Goal: Ask a question: Seek information or help from site administrators or community

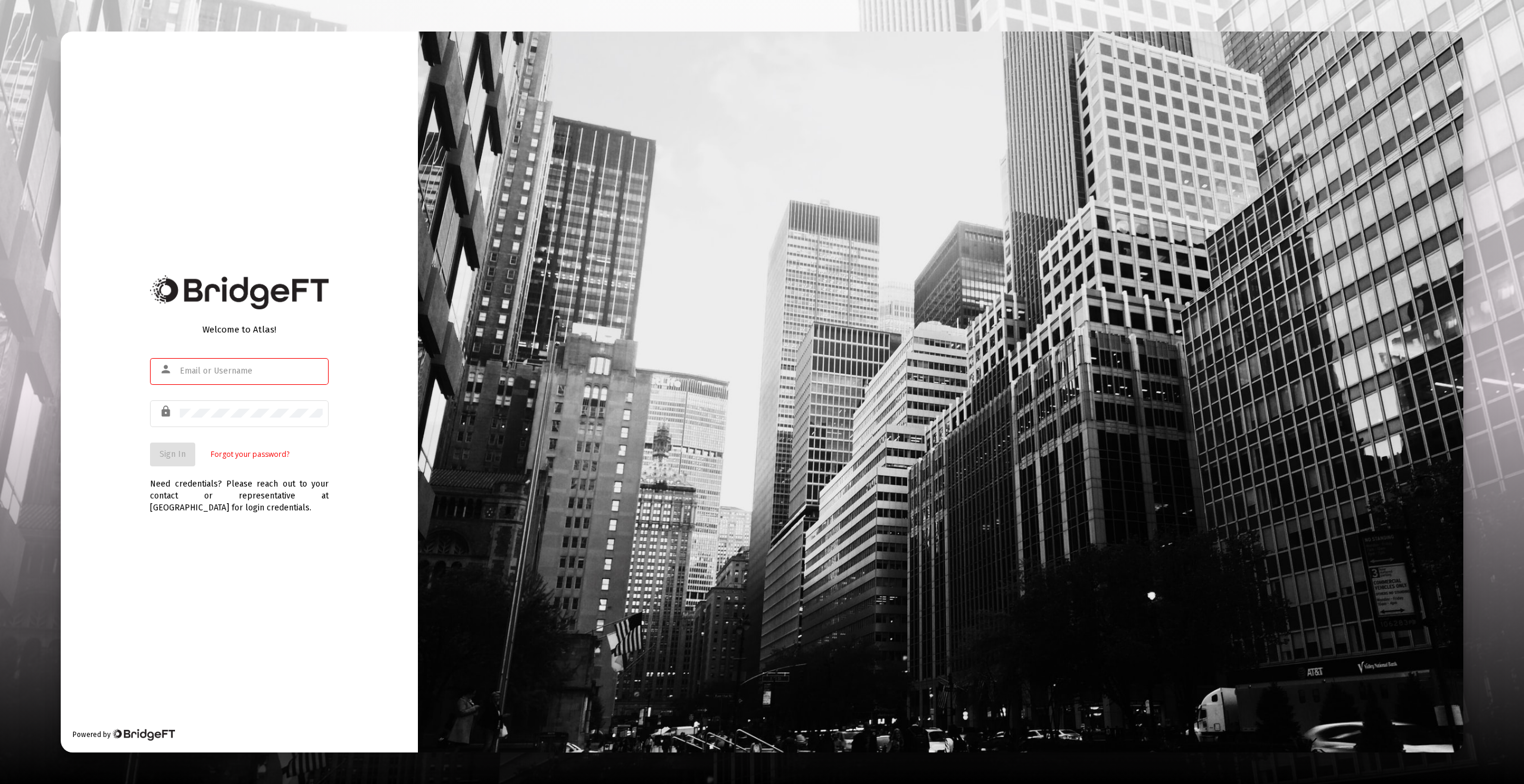
click at [233, 364] on div at bounding box center [251, 371] width 143 height 29
click at [0, 783] on com-1password-button at bounding box center [0, 784] width 0 height 0
click at [193, 458] on button "Sign In" at bounding box center [180, 455] width 60 height 24
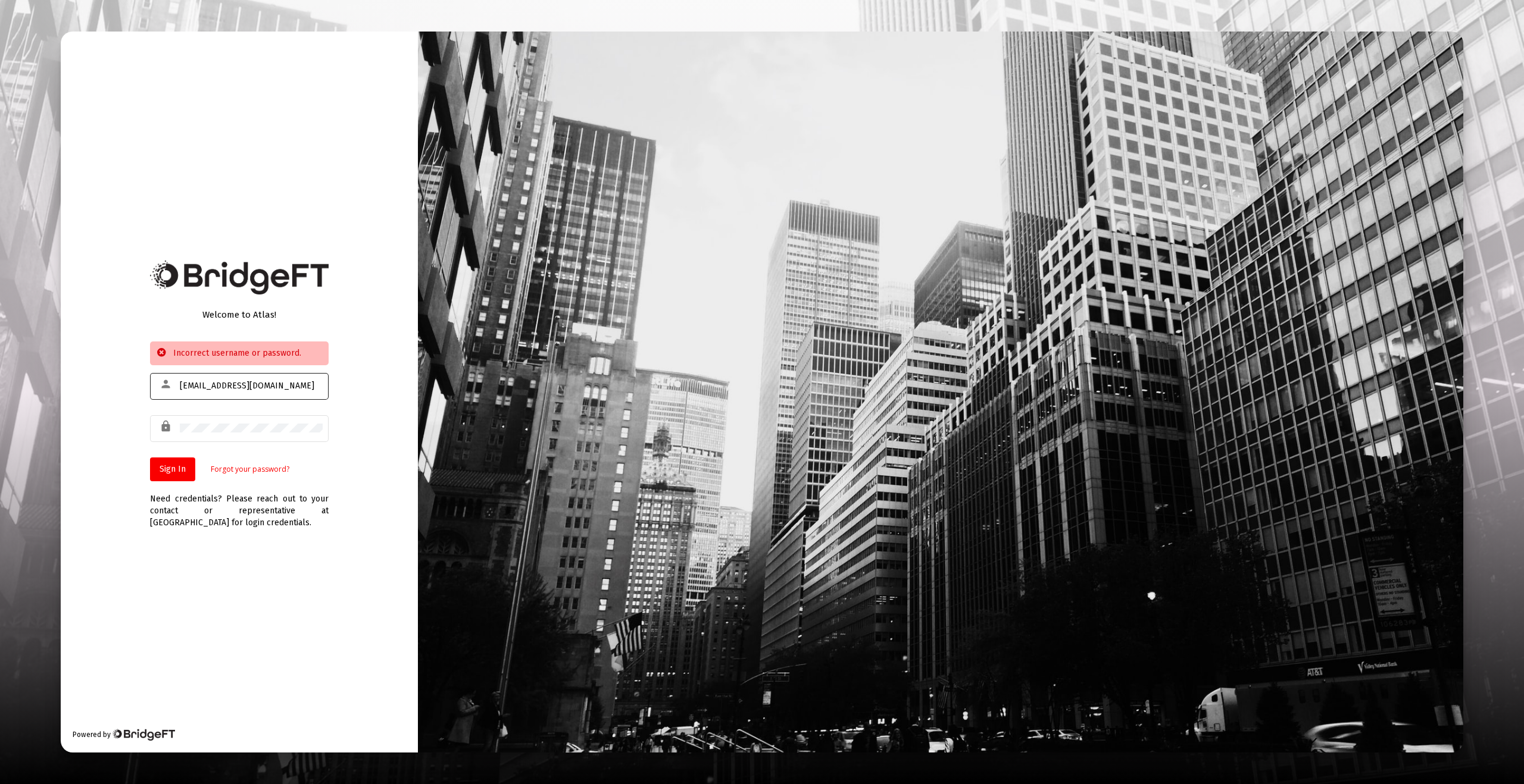
click at [247, 391] on div "[EMAIL_ADDRESS][DOMAIN_NAME]" at bounding box center [251, 385] width 143 height 29
click at [0, 783] on com-1password-button at bounding box center [0, 784] width 0 height 0
click at [195, 388] on input "[EMAIL_ADDRESS][DOMAIN_NAME]" at bounding box center [251, 385] width 143 height 9
drag, startPoint x: 199, startPoint y: 387, endPoint x: 207, endPoint y: 387, distance: 8.0
click at [207, 387] on input "[EMAIL_ADDRESS][DOMAIN_NAME]" at bounding box center [251, 385] width 143 height 9
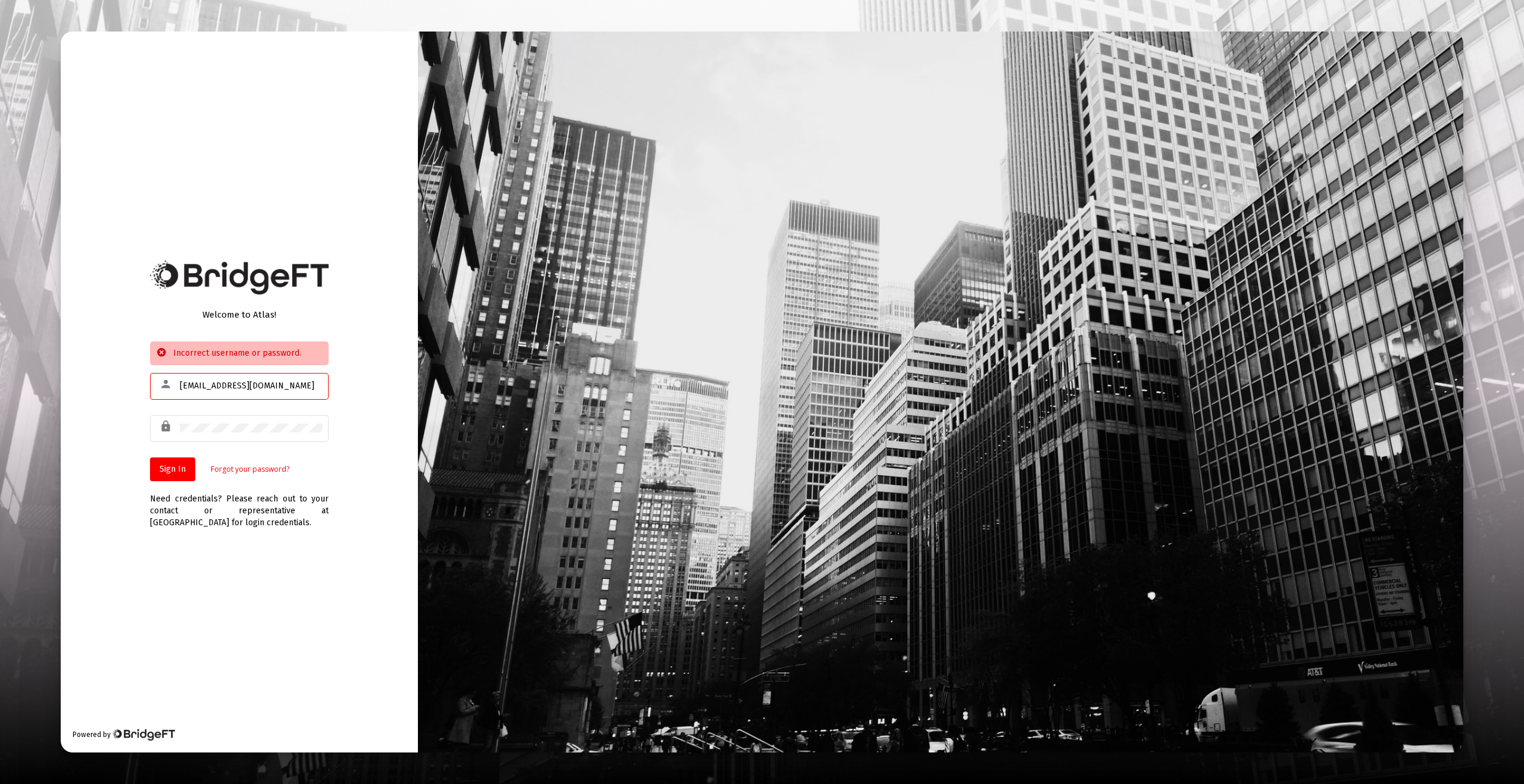
type input "[EMAIL_ADDRESS][DOMAIN_NAME]"
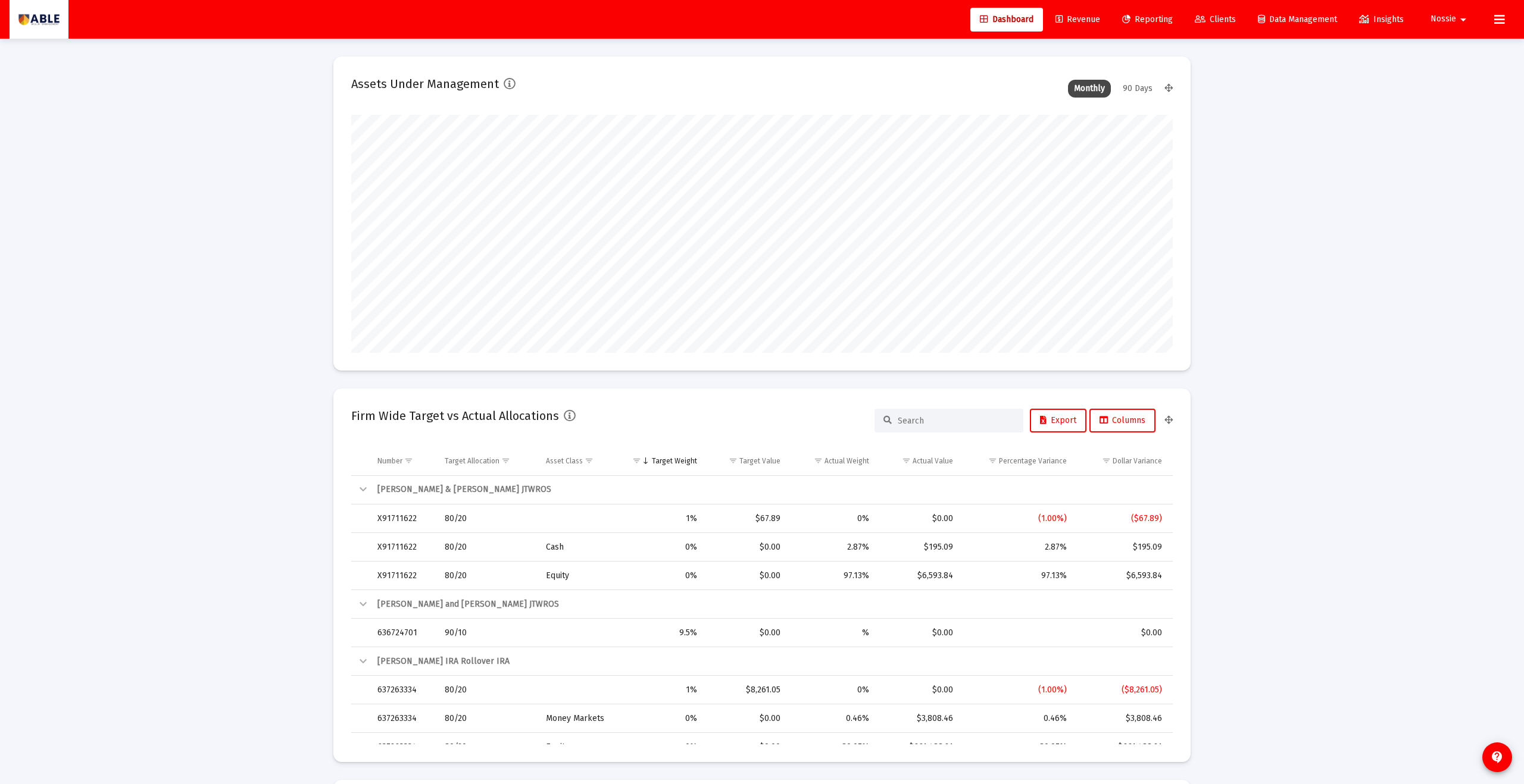
scroll to position [238, 442]
click at [1302, 20] on span "Data Management" at bounding box center [1297, 19] width 79 height 10
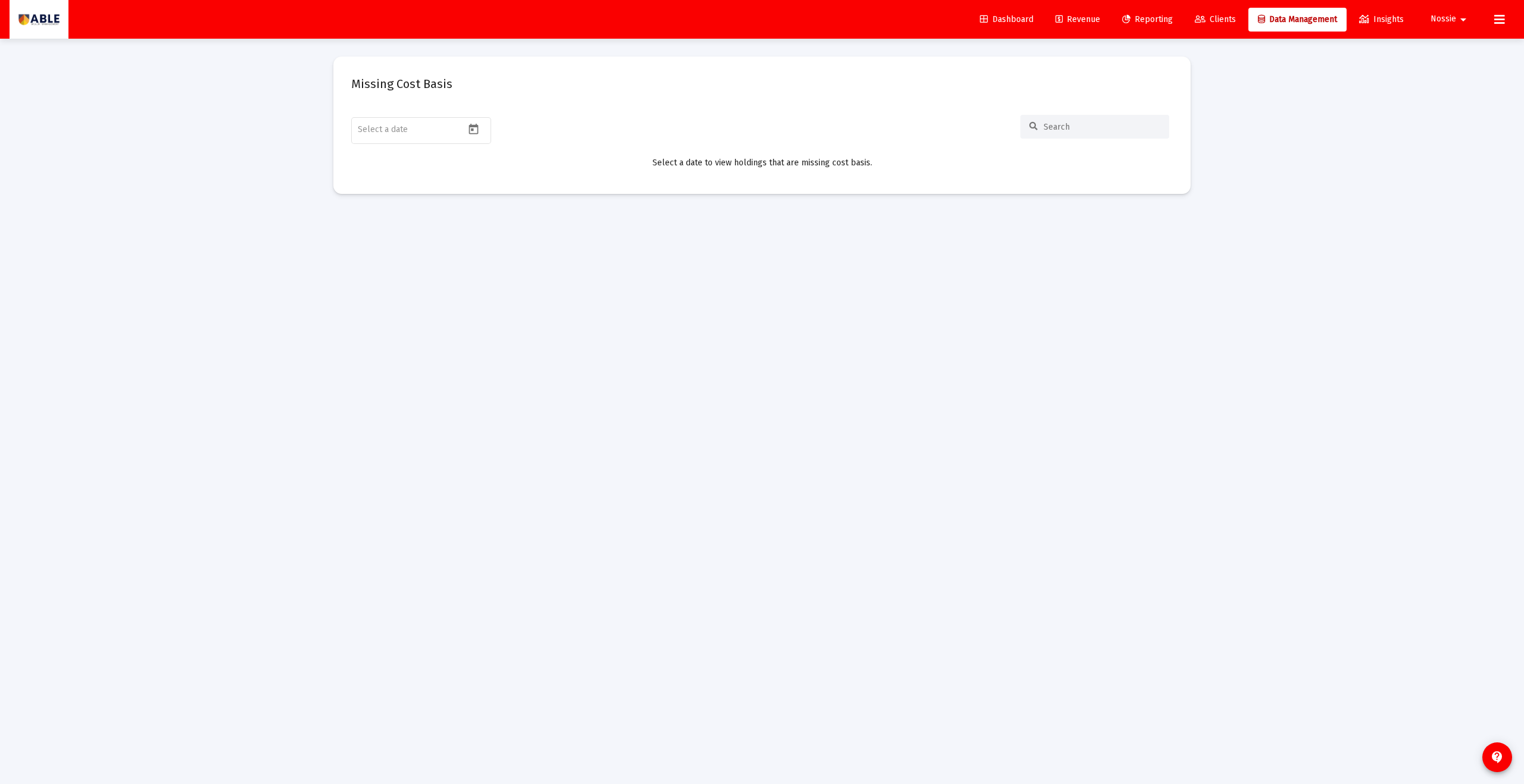
click at [1498, 17] on icon at bounding box center [1499, 19] width 11 height 14
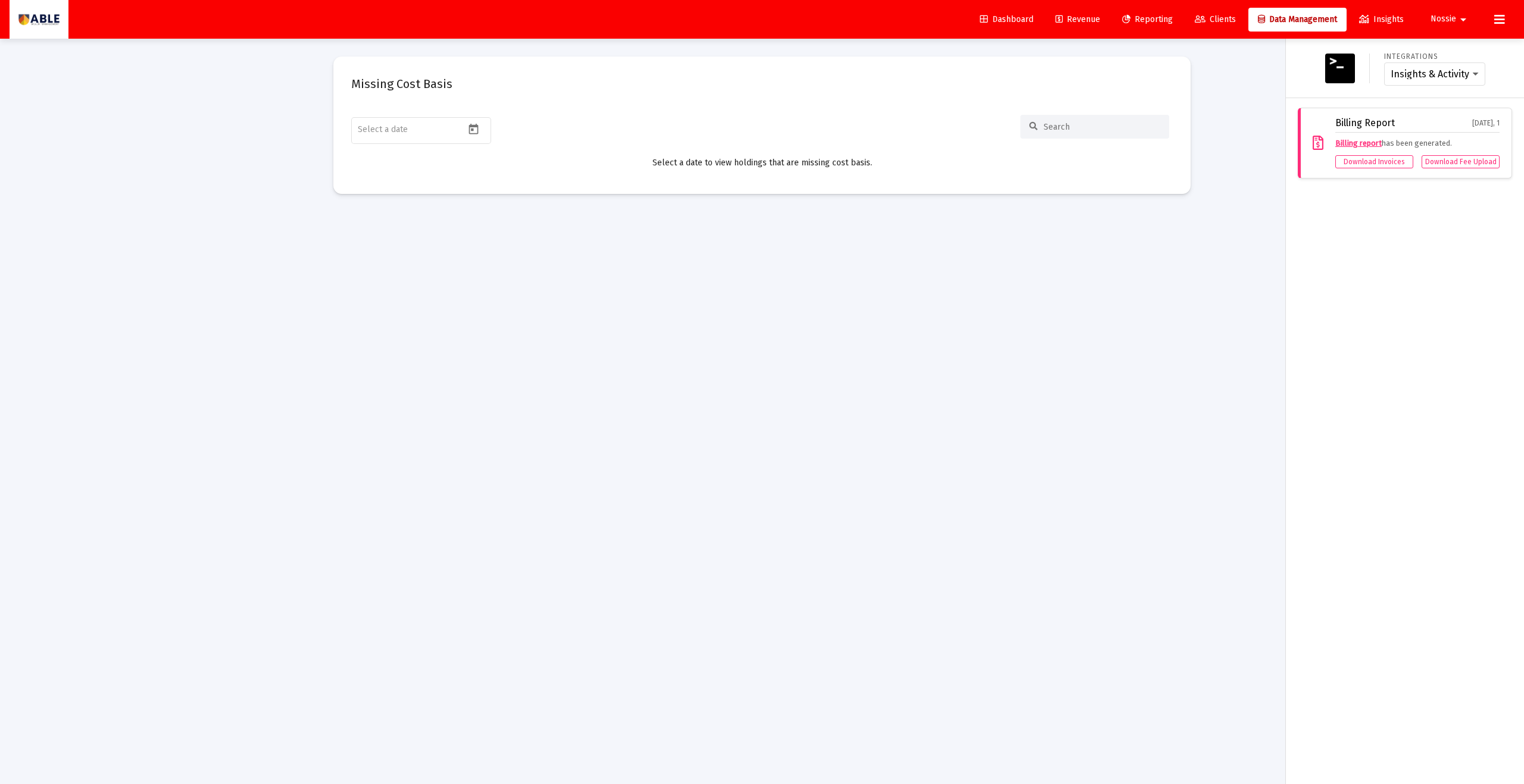
click at [1498, 17] on icon at bounding box center [1499, 19] width 11 height 14
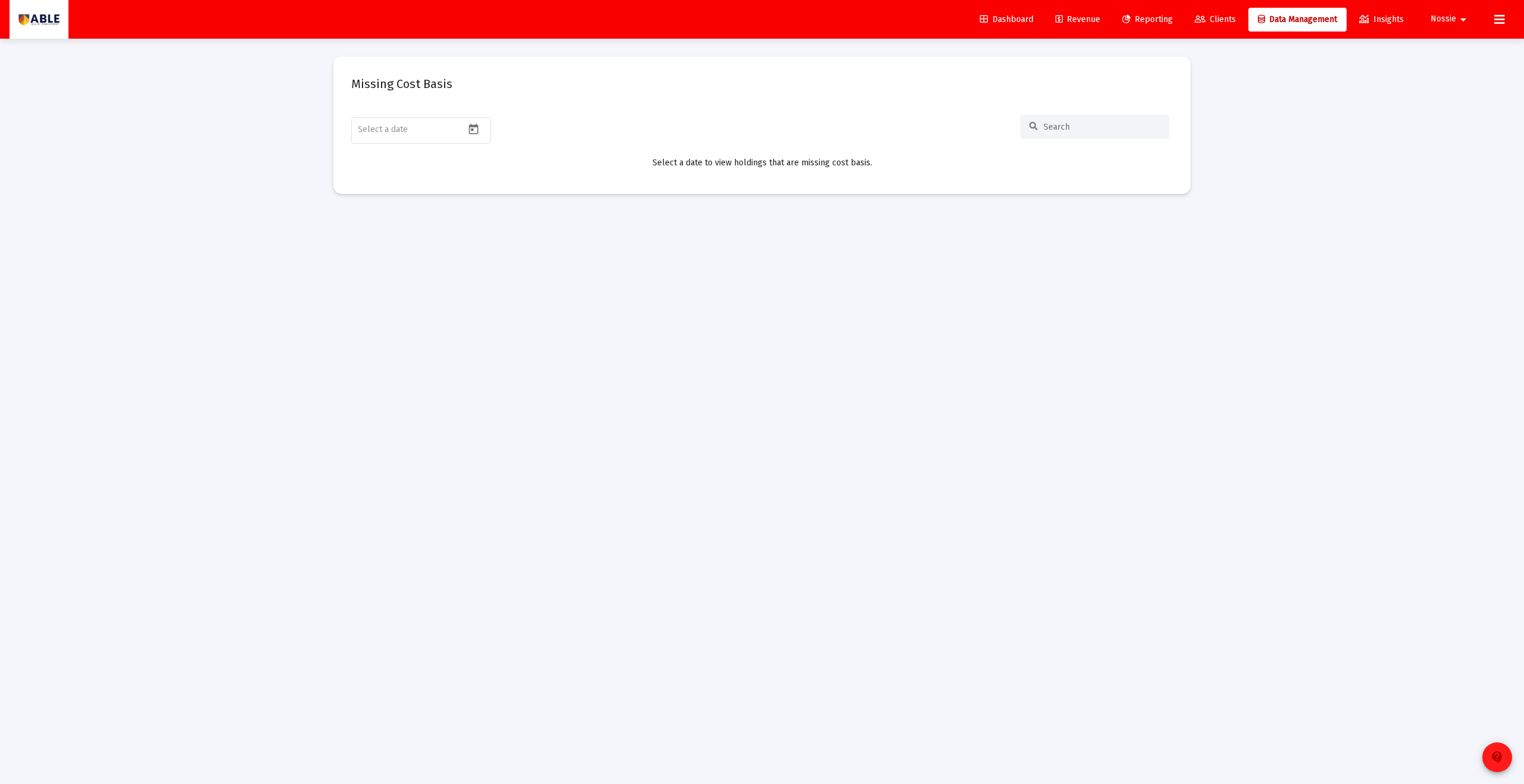
click at [1485, 754] on button "contact_support" at bounding box center [1497, 757] width 30 height 30
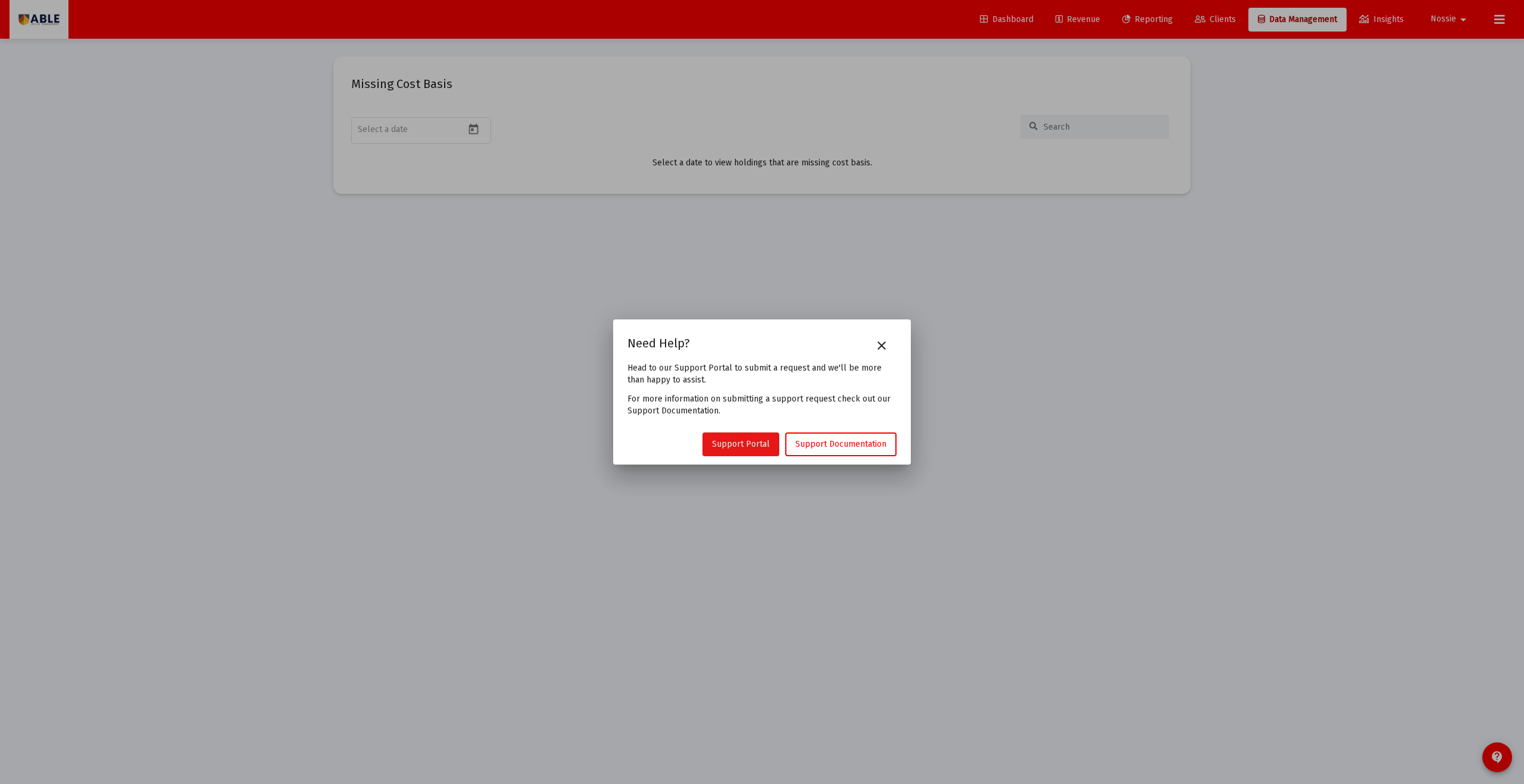
click at [771, 450] on link "Support Portal" at bounding box center [741, 445] width 77 height 24
